Goal: Transaction & Acquisition: Download file/media

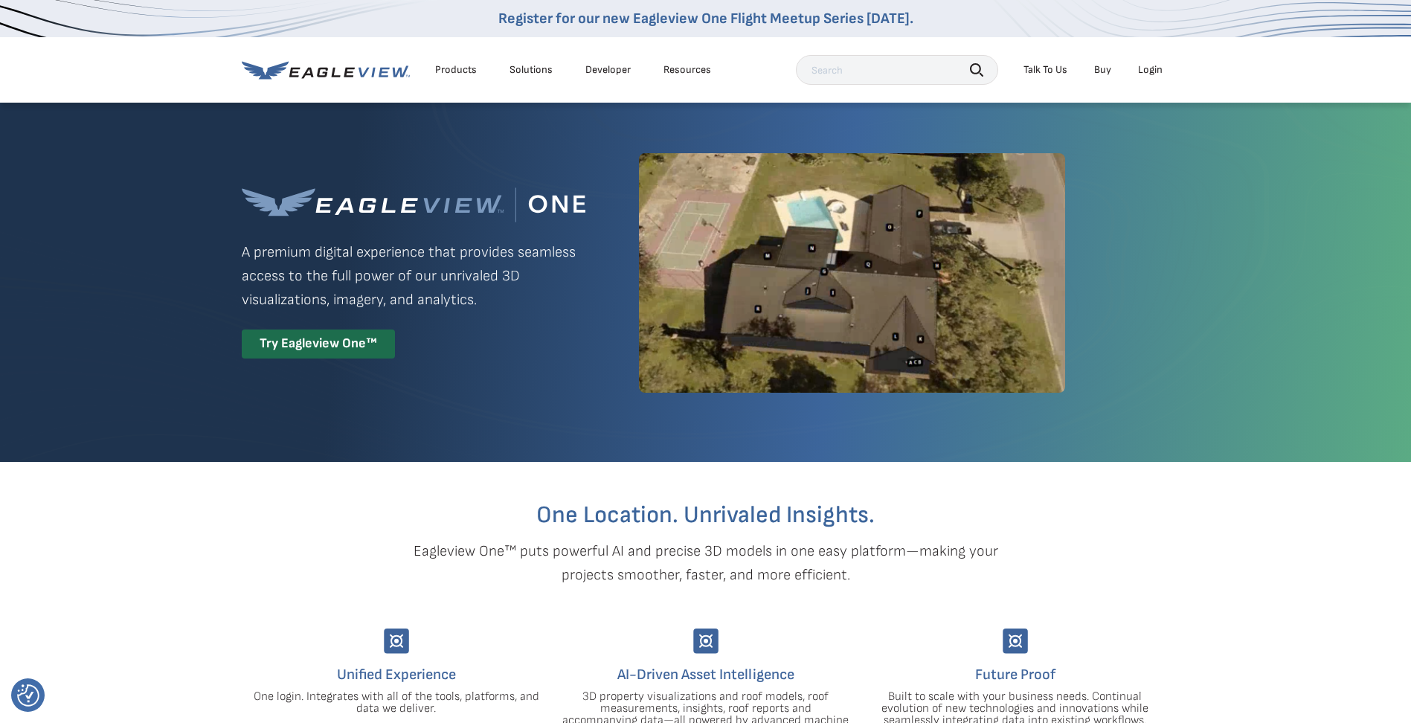
click at [1152, 71] on div "Login" at bounding box center [1150, 69] width 25 height 13
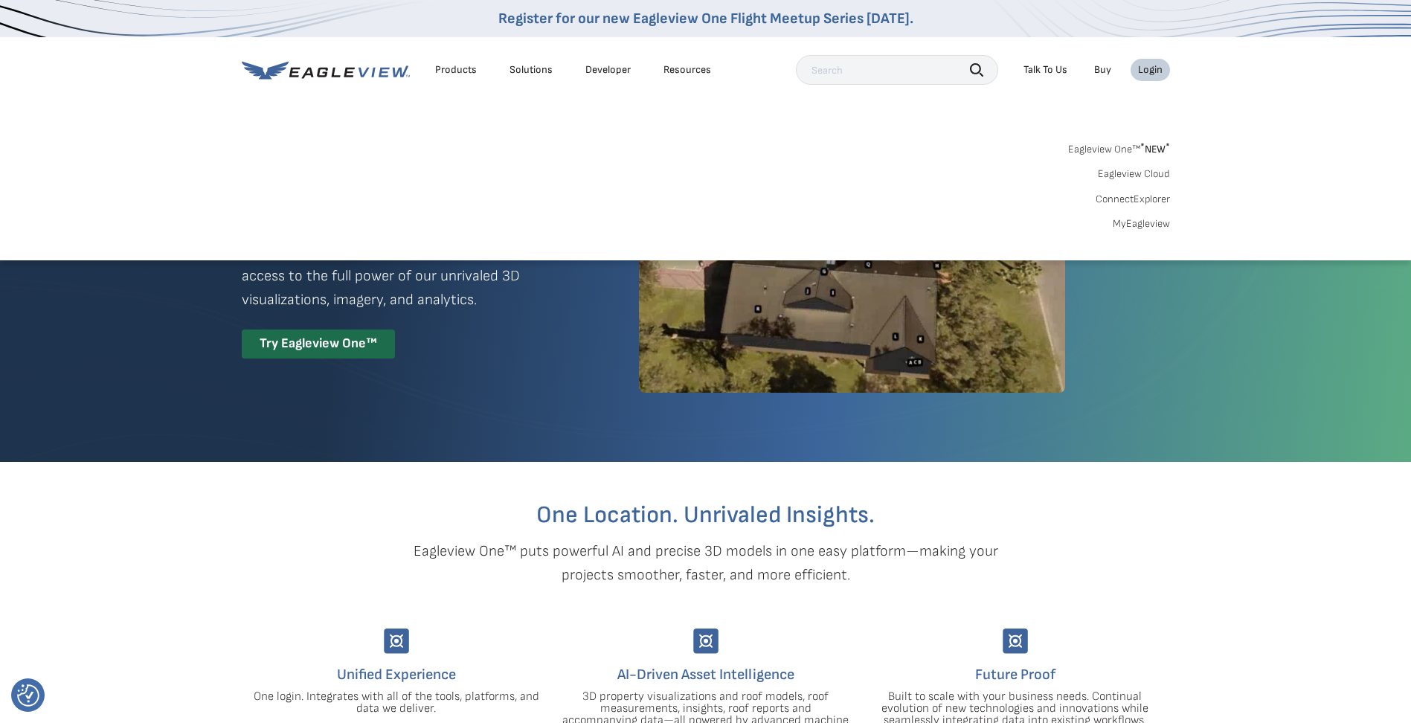
click at [1143, 219] on link "MyEagleview" at bounding box center [1141, 223] width 57 height 13
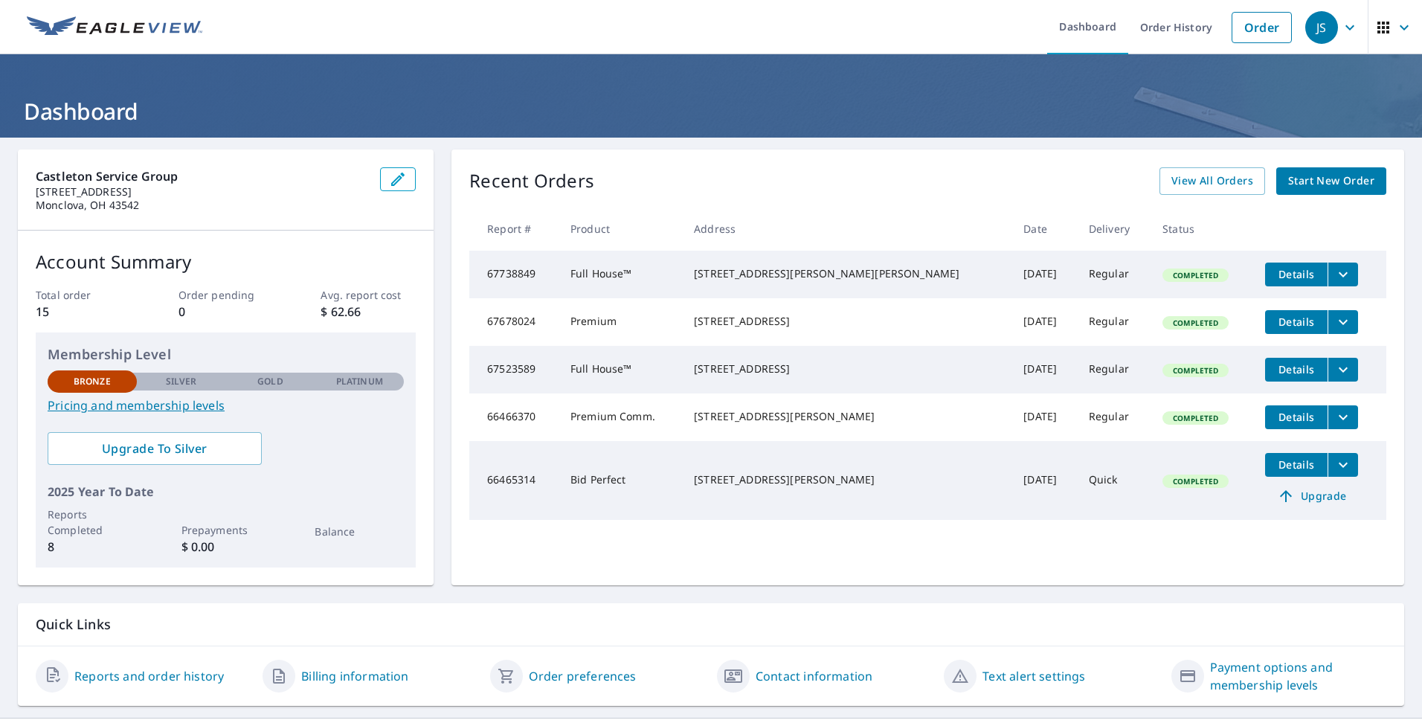
click at [1334, 274] on icon "filesDropdownBtn-67738849" at bounding box center [1343, 275] width 18 height 18
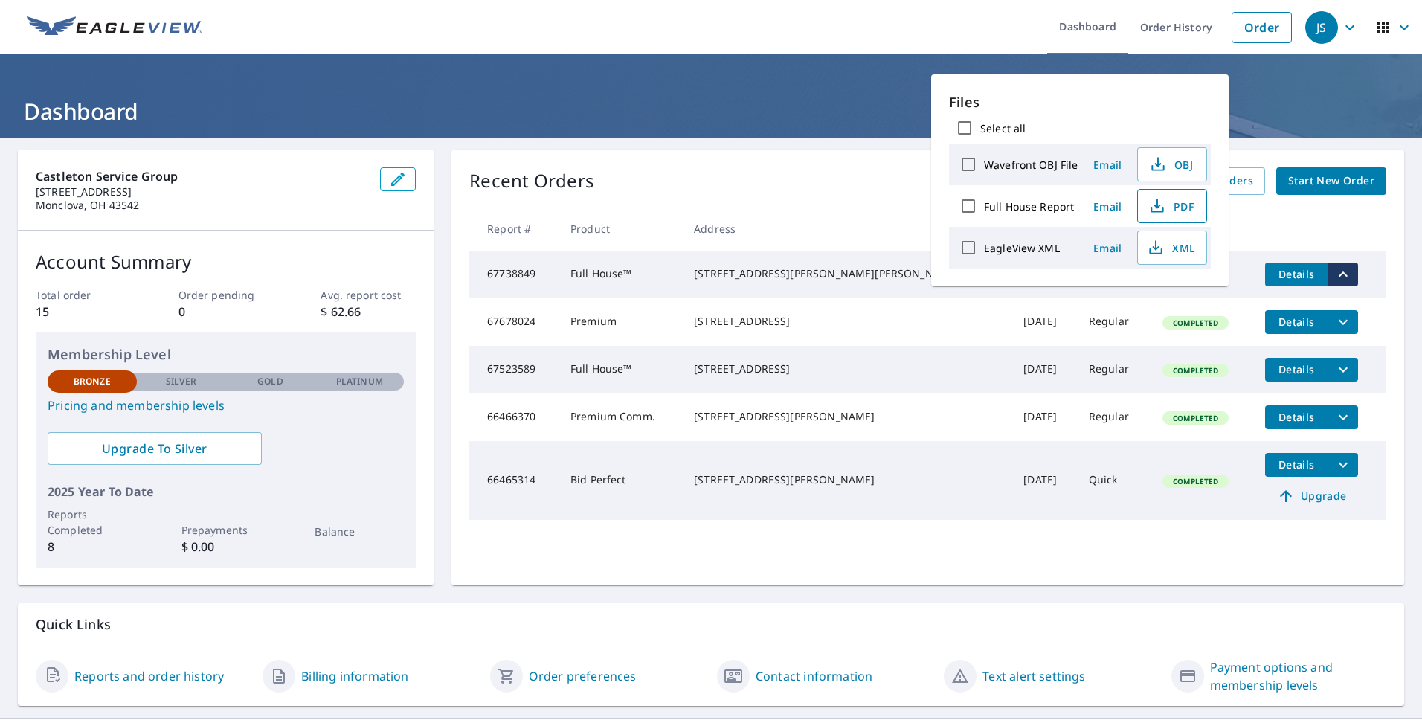
click at [1174, 211] on span "PDF" at bounding box center [1171, 206] width 48 height 18
